Goal: Task Accomplishment & Management: Manage account settings

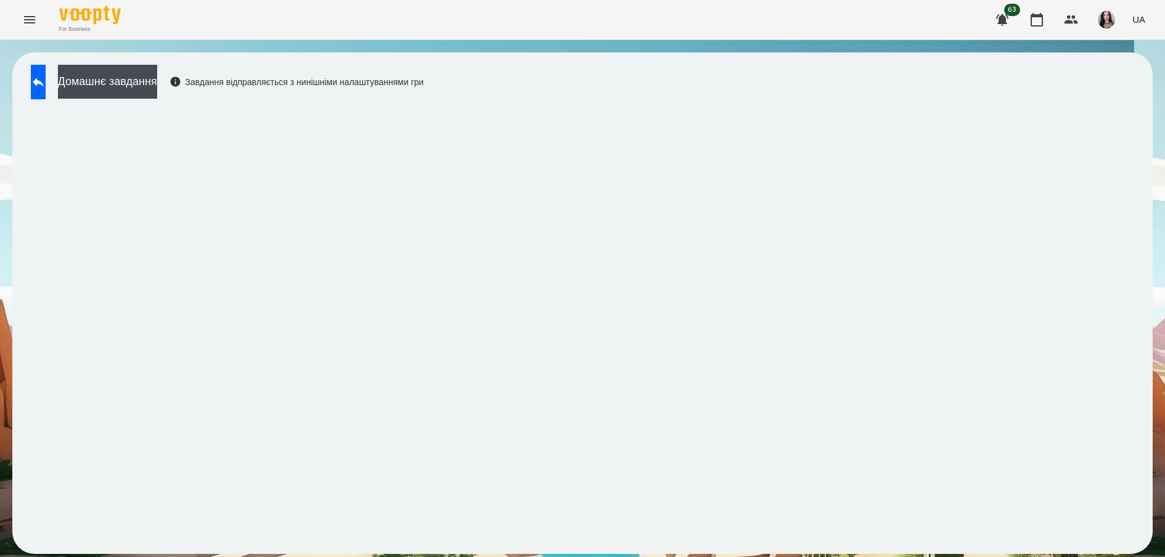
click at [19, 10] on button "Menu" at bounding box center [30, 20] width 30 height 30
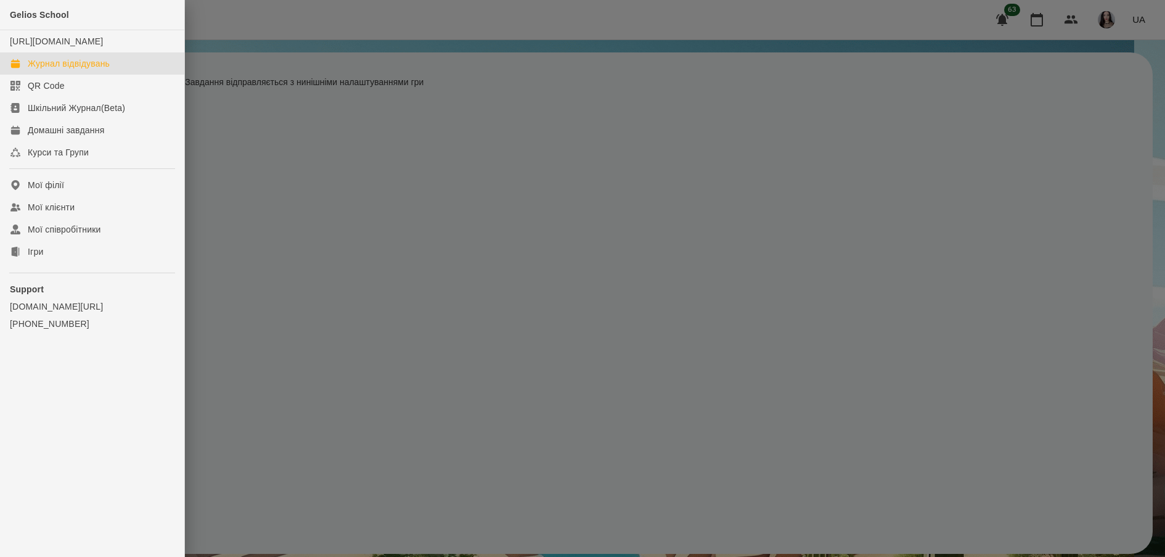
click at [49, 70] on div "Журнал відвідувань" at bounding box center [69, 63] width 82 height 12
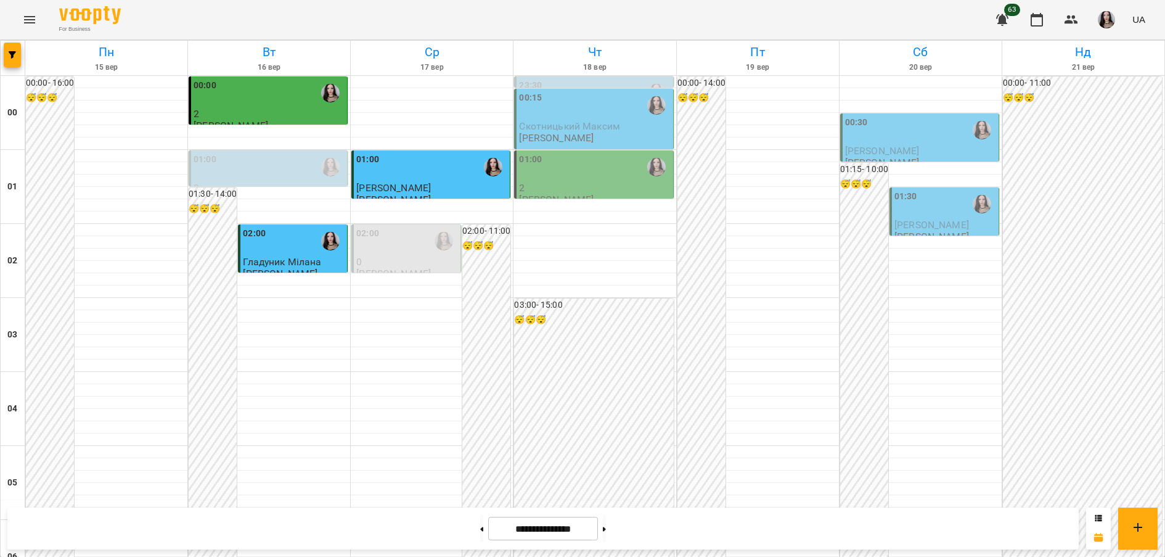
scroll to position [1059, 0]
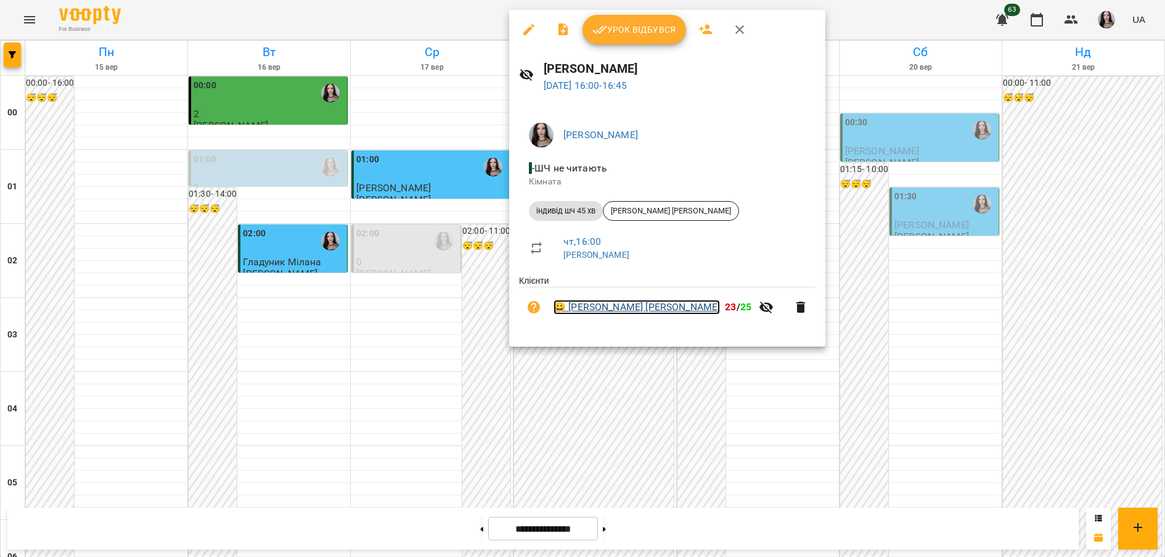
click at [616, 310] on link "😀 [PERSON_NAME] [PERSON_NAME]" at bounding box center [637, 307] width 166 height 15
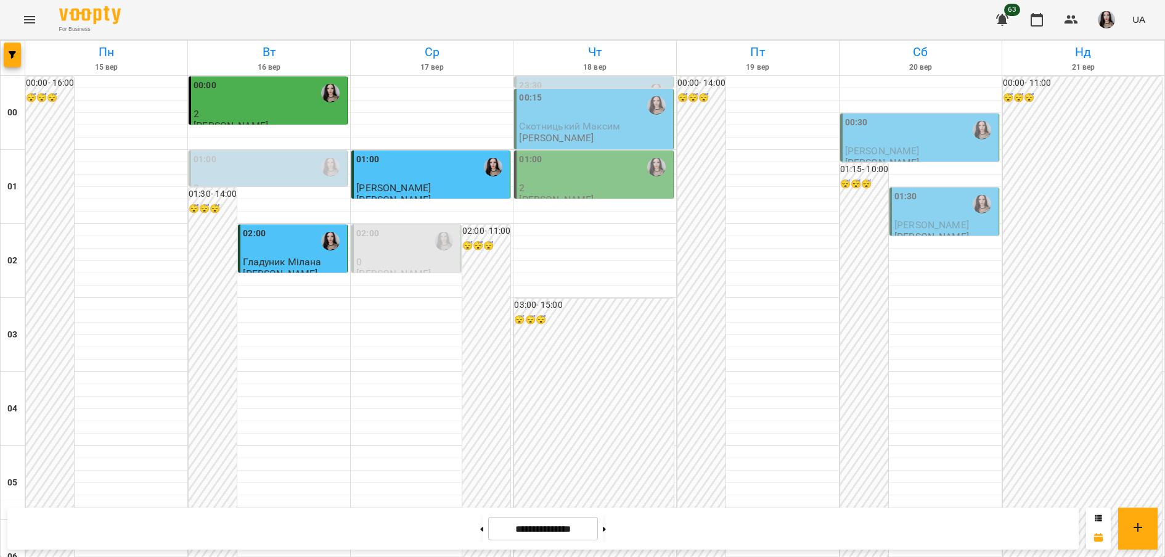
scroll to position [965, 0]
